Goal: Task Accomplishment & Management: Manage account settings

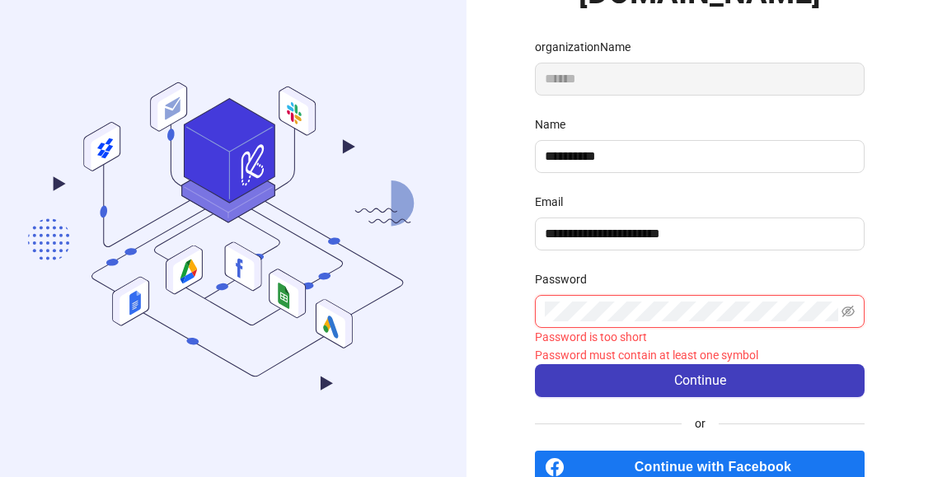
scroll to position [148, 0]
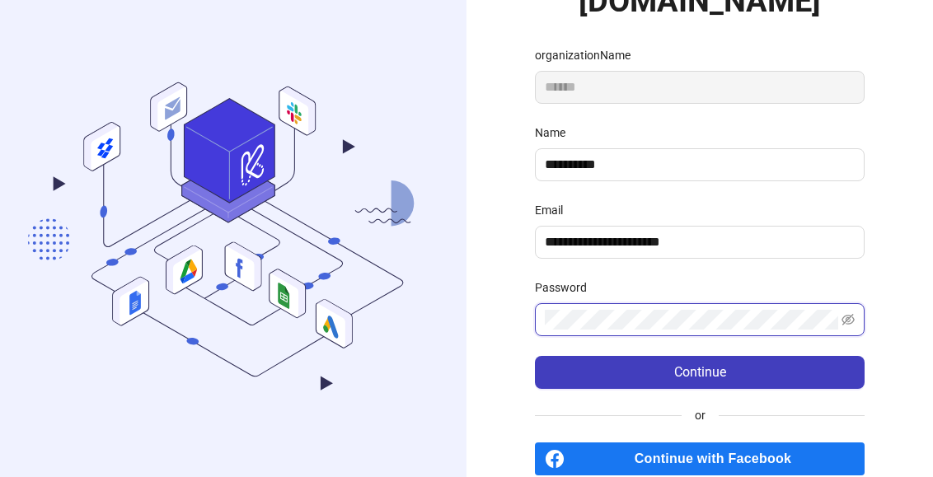
click at [535, 356] on button "Continue" at bounding box center [700, 372] width 330 height 33
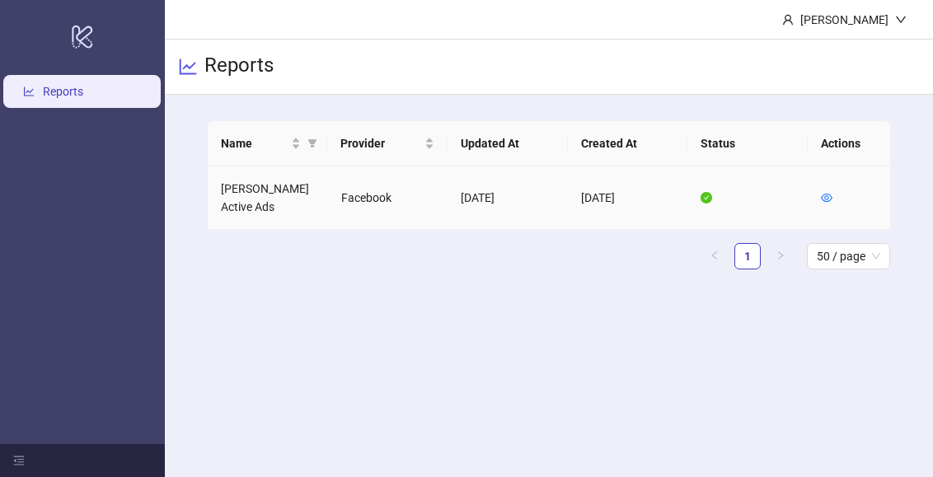
click at [280, 193] on td "[PERSON_NAME] Active Ads" at bounding box center [268, 197] width 120 height 63
click at [239, 205] on td "[PERSON_NAME] Active Ads" at bounding box center [268, 197] width 120 height 63
drag, startPoint x: 830, startPoint y: 187, endPoint x: 830, endPoint y: 195, distance: 8.3
click at [831, 187] on td at bounding box center [848, 197] width 82 height 63
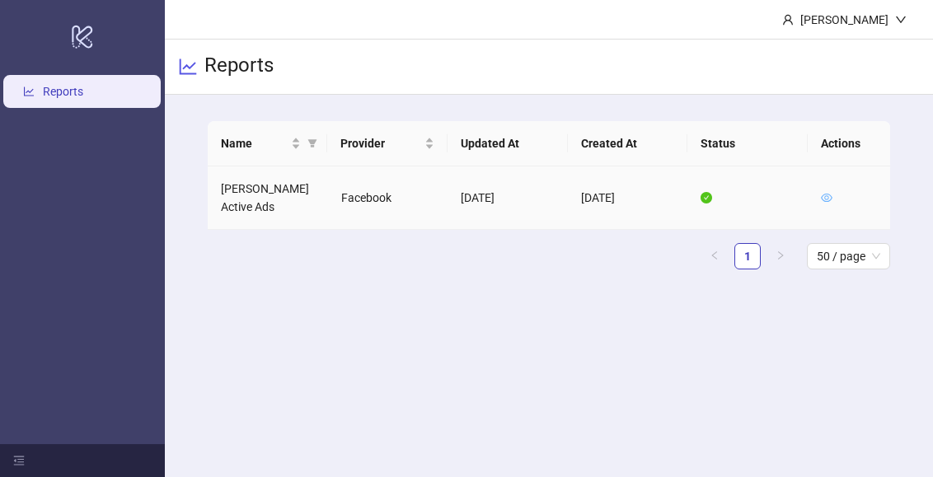
click at [829, 197] on icon "eye" at bounding box center [827, 198] width 12 height 12
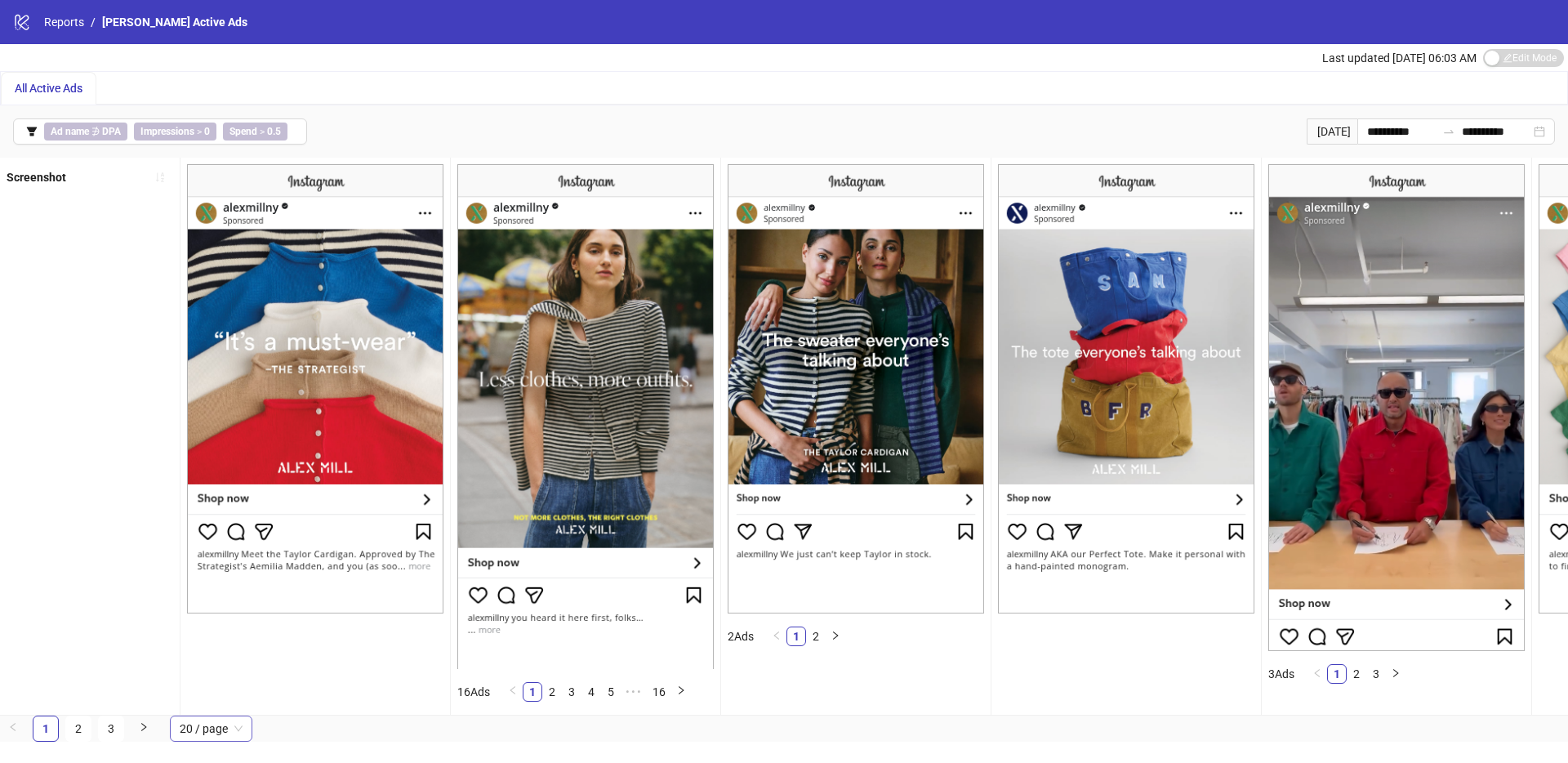
click at [211, 472] on span "20 / page" at bounding box center [210, 728] width 62 height 25
click at [214, 472] on div "100 / page" at bounding box center [211, 696] width 56 height 18
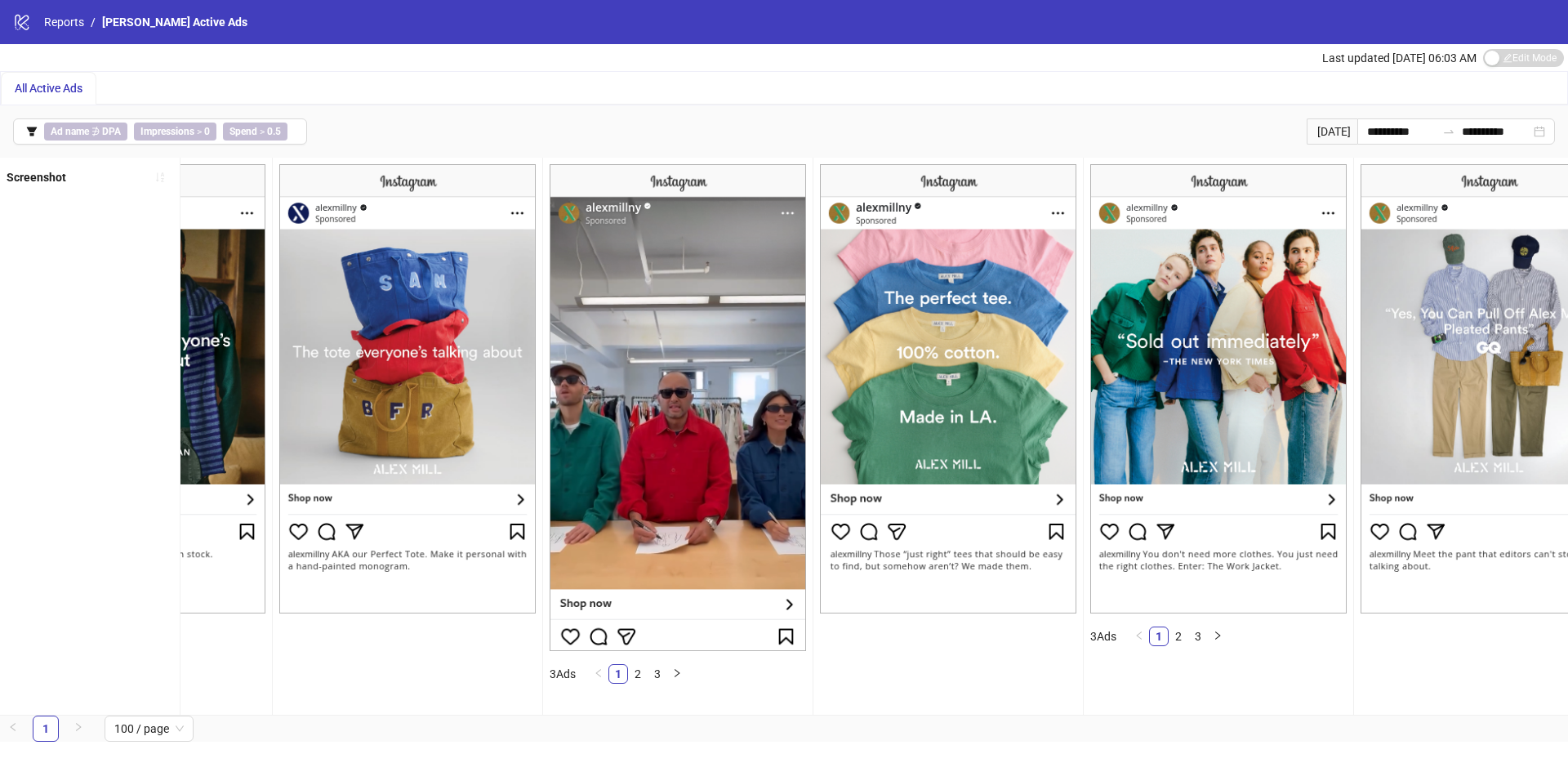
scroll to position [0, 725]
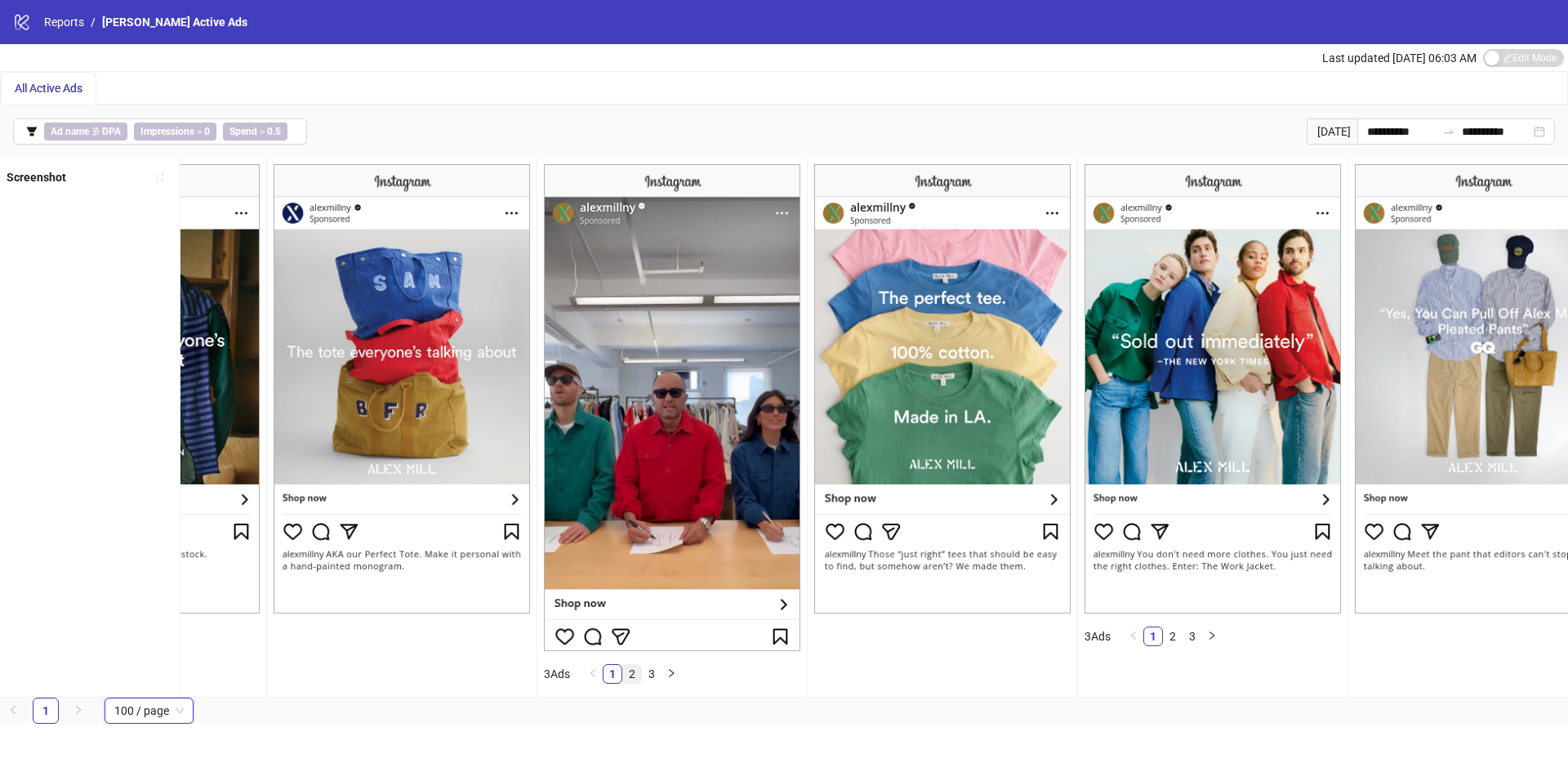
click at [634, 472] on link "2" at bounding box center [632, 674] width 18 height 18
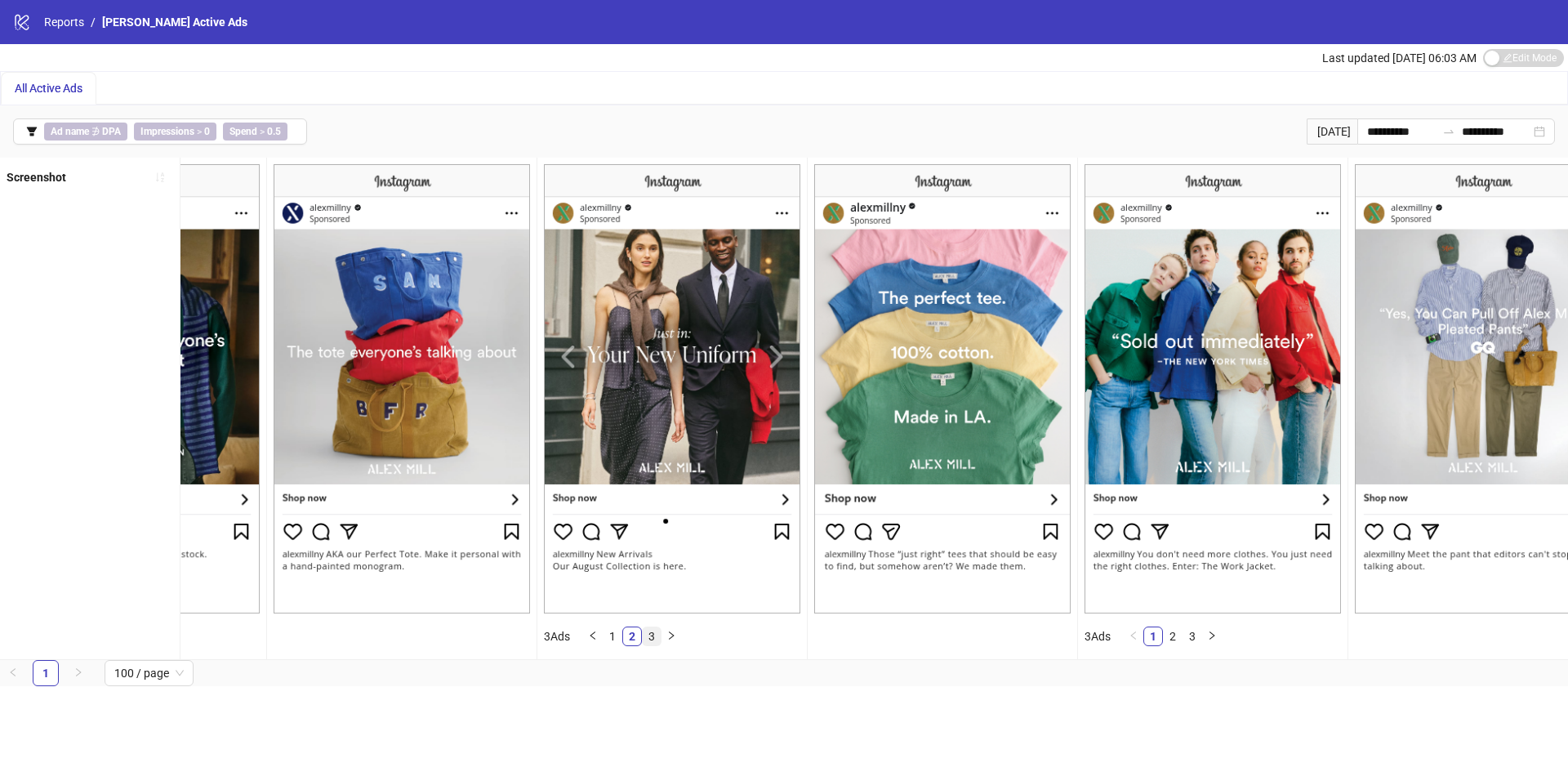
click at [656, 472] on link "3" at bounding box center [651, 636] width 18 height 18
click at [658, 472] on link "3" at bounding box center [651, 636] width 18 height 18
click at [625, 472] on link "2" at bounding box center [632, 636] width 18 height 18
click at [616, 472] on link "1" at bounding box center [613, 636] width 18 height 18
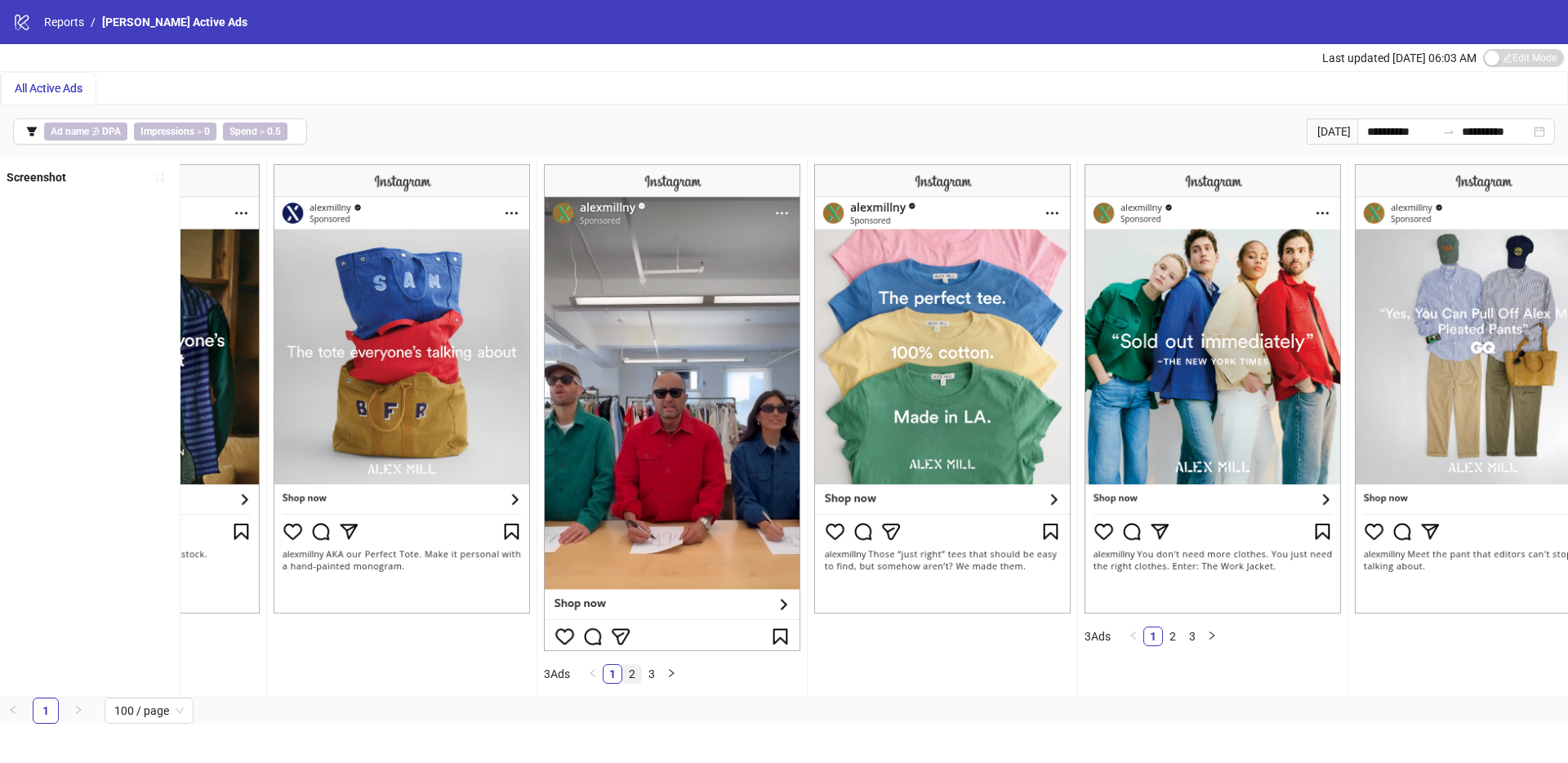
click at [632, 472] on link "2" at bounding box center [632, 674] width 18 height 18
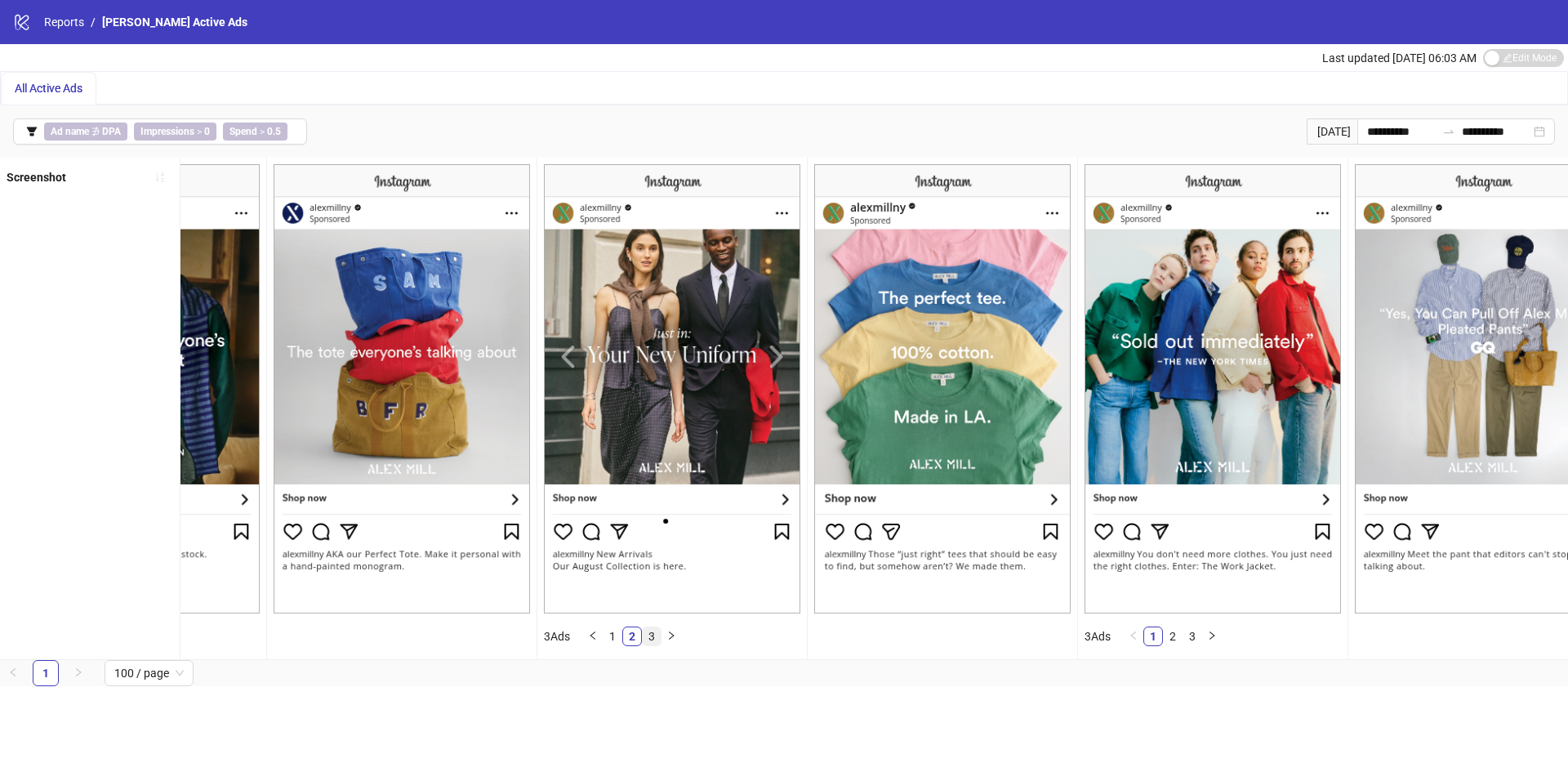
click at [652, 472] on link "3" at bounding box center [651, 636] width 18 height 18
